Goal: Task Accomplishment & Management: Manage account settings

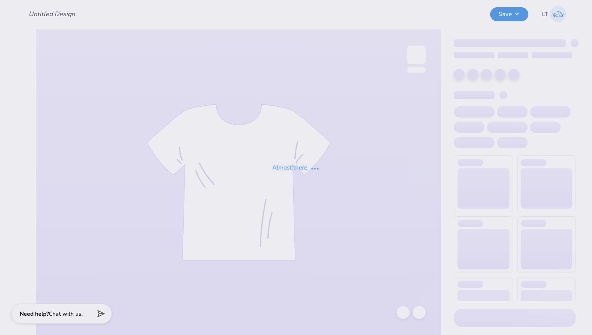
type input "[MEDICAL_DATA] Parent's Weekend Merch"
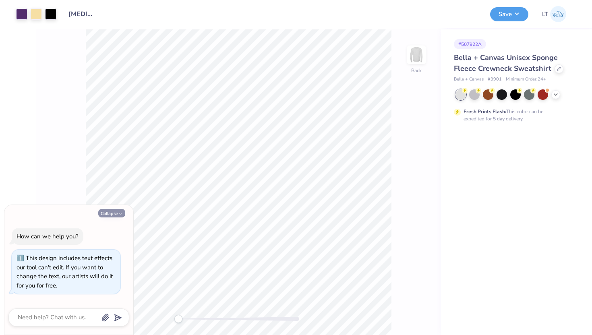
click at [116, 212] on button "Collapse" at bounding box center [111, 213] width 27 height 8
type textarea "x"
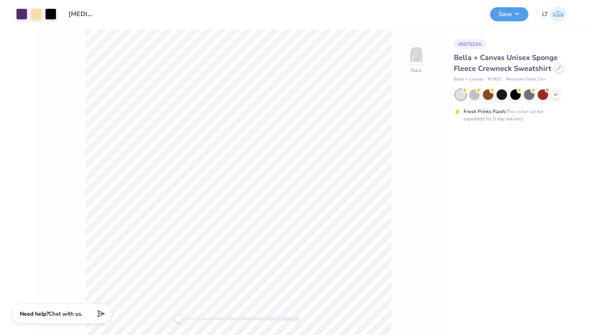
click at [559, 69] on div at bounding box center [559, 68] width 9 height 9
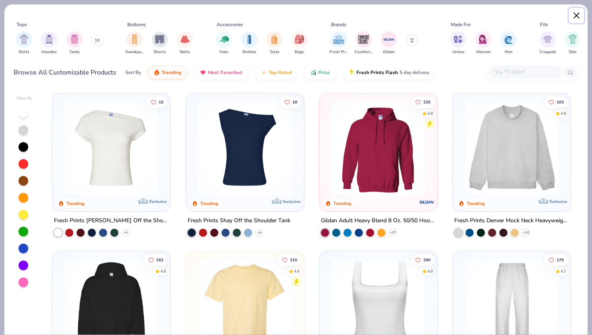
click at [576, 18] on button "Close" at bounding box center [576, 15] width 15 height 15
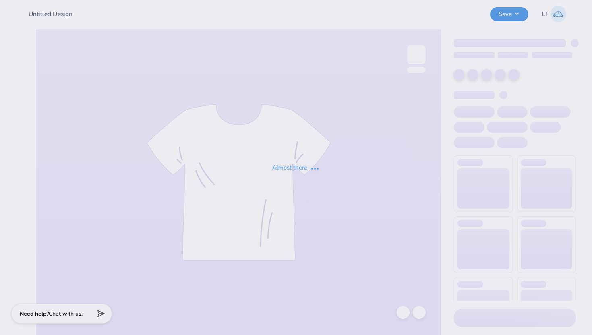
type input "[MEDICAL_DATA] Parent's Weekend Merch"
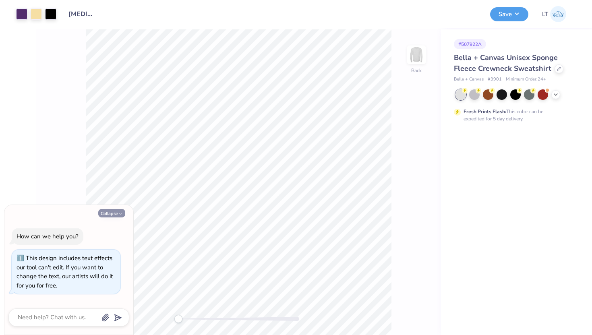
click at [108, 209] on button "Collapse" at bounding box center [111, 213] width 27 height 8
type textarea "x"
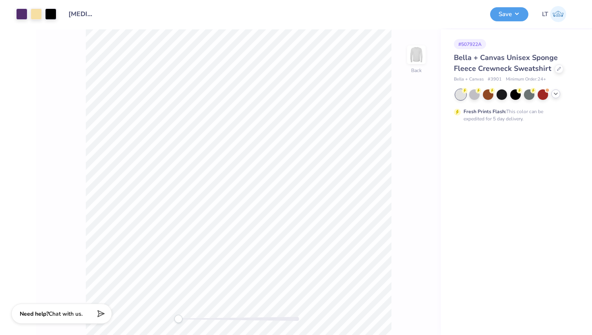
click at [552, 92] on div at bounding box center [556, 93] width 9 height 9
